Goal: Check status: Check status

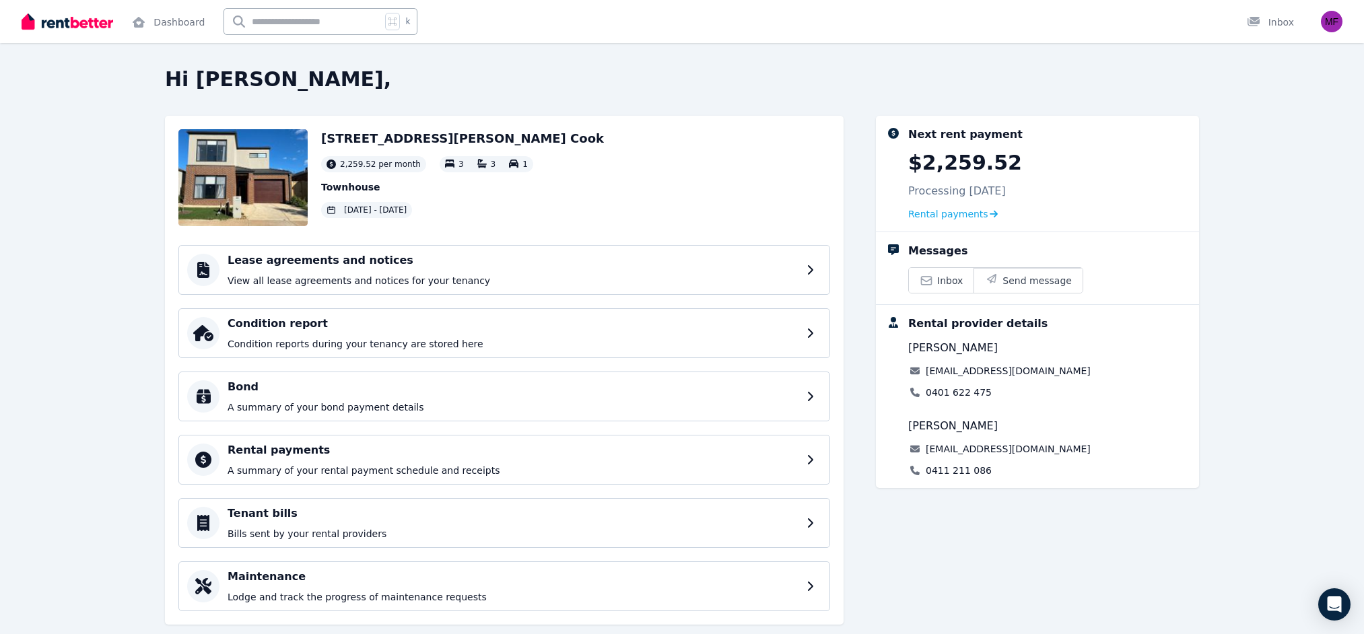
scroll to position [28, 0]
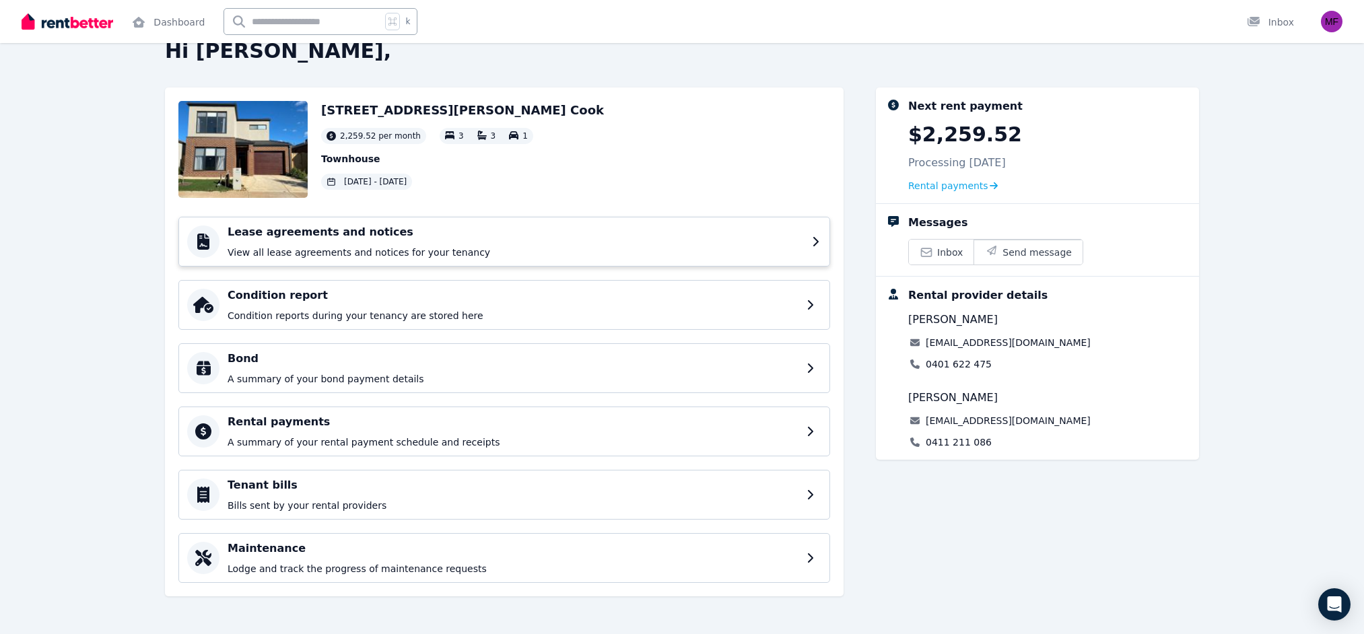
click at [669, 233] on h4 "Lease agreements and notices" at bounding box center [516, 232] width 576 height 16
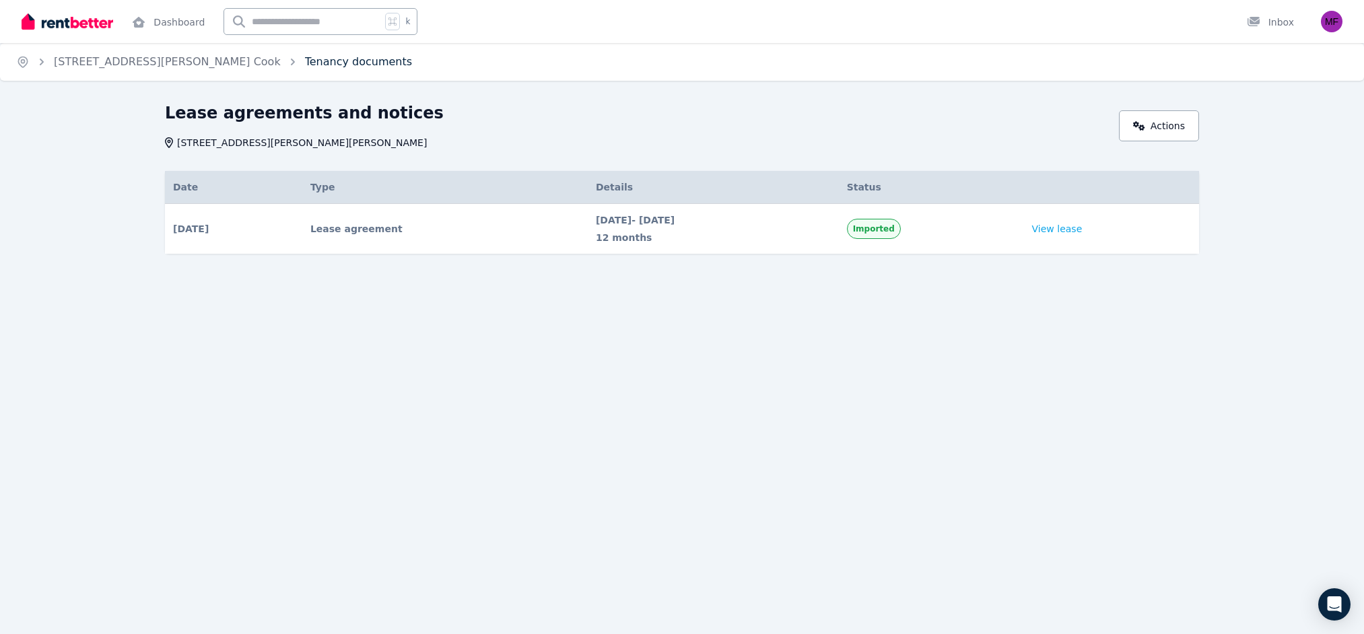
click at [305, 63] on link "Tenancy documents" at bounding box center [358, 61] width 107 height 13
click at [154, 66] on link "[STREET_ADDRESS][PERSON_NAME] Cook" at bounding box center [167, 61] width 227 height 13
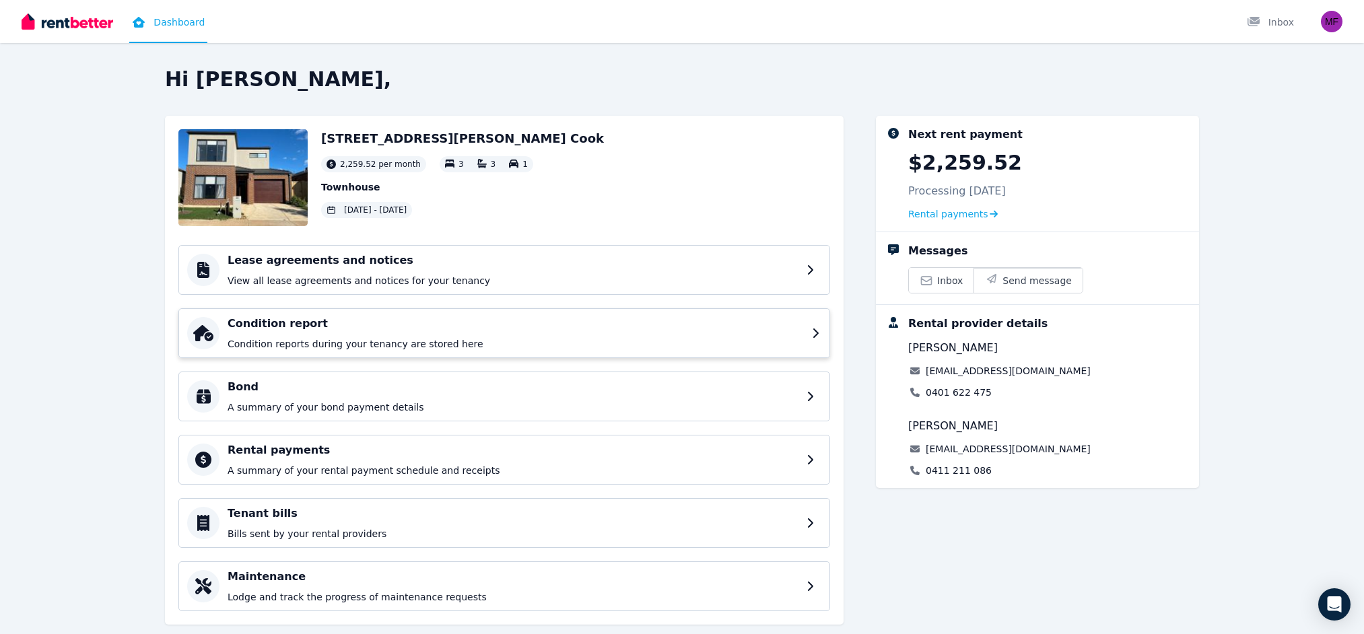
click at [676, 349] on p "Condition reports during your tenancy are stored here" at bounding box center [516, 343] width 576 height 13
click at [597, 398] on div "Bond A summary of your bond payment details" at bounding box center [516, 396] width 576 height 35
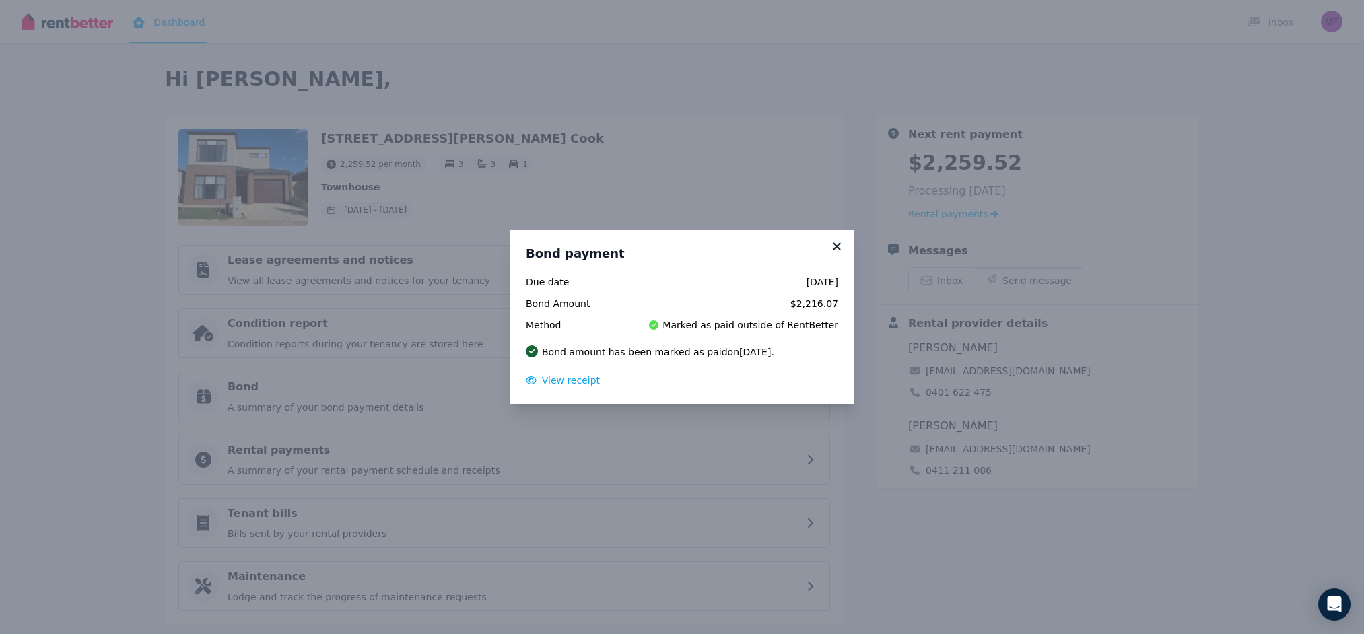
click at [838, 244] on icon at bounding box center [836, 245] width 7 height 7
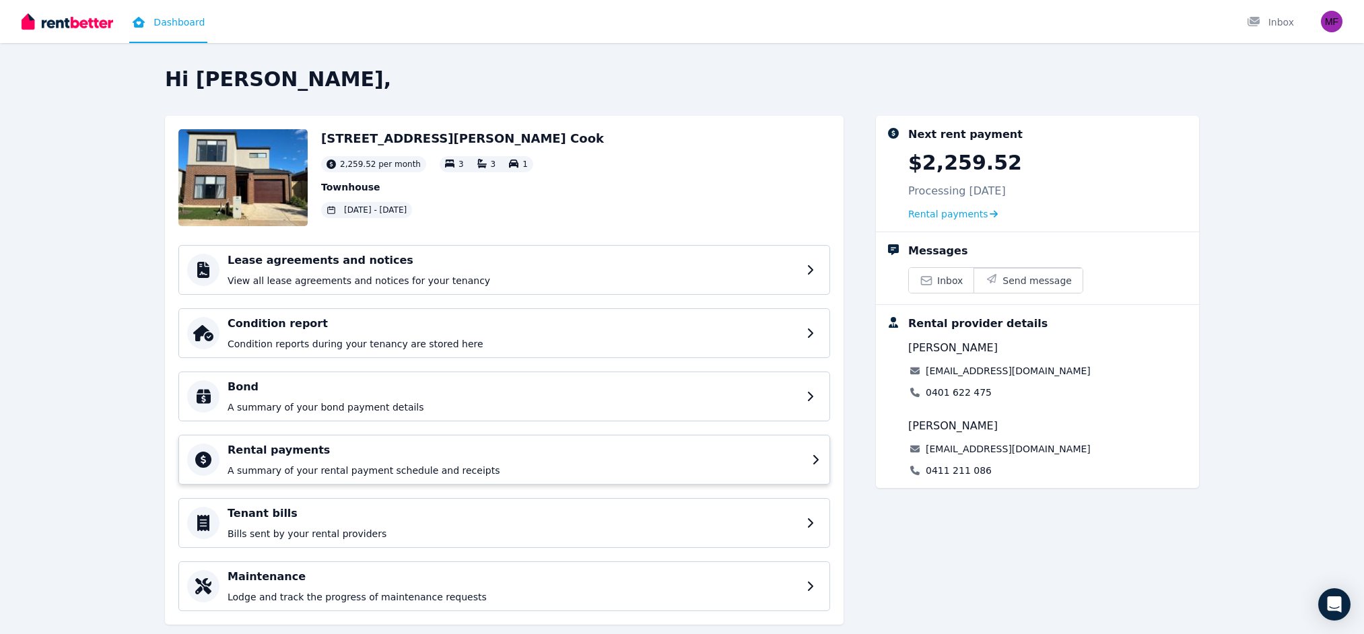
click at [621, 478] on div "Rental payments A summary of your rental payment schedule and receipts" at bounding box center [504, 460] width 652 height 50
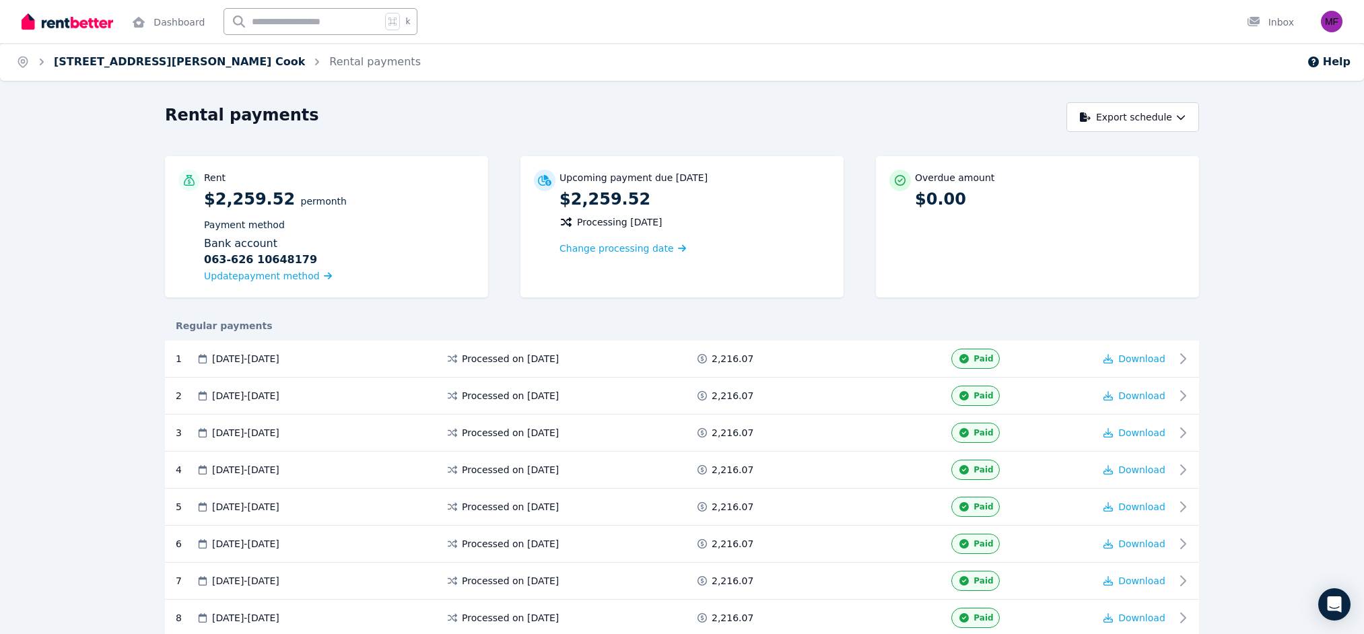
click at [158, 66] on link "[STREET_ADDRESS][PERSON_NAME] Cook" at bounding box center [179, 61] width 251 height 13
